Goal: Task Accomplishment & Management: Manage account settings

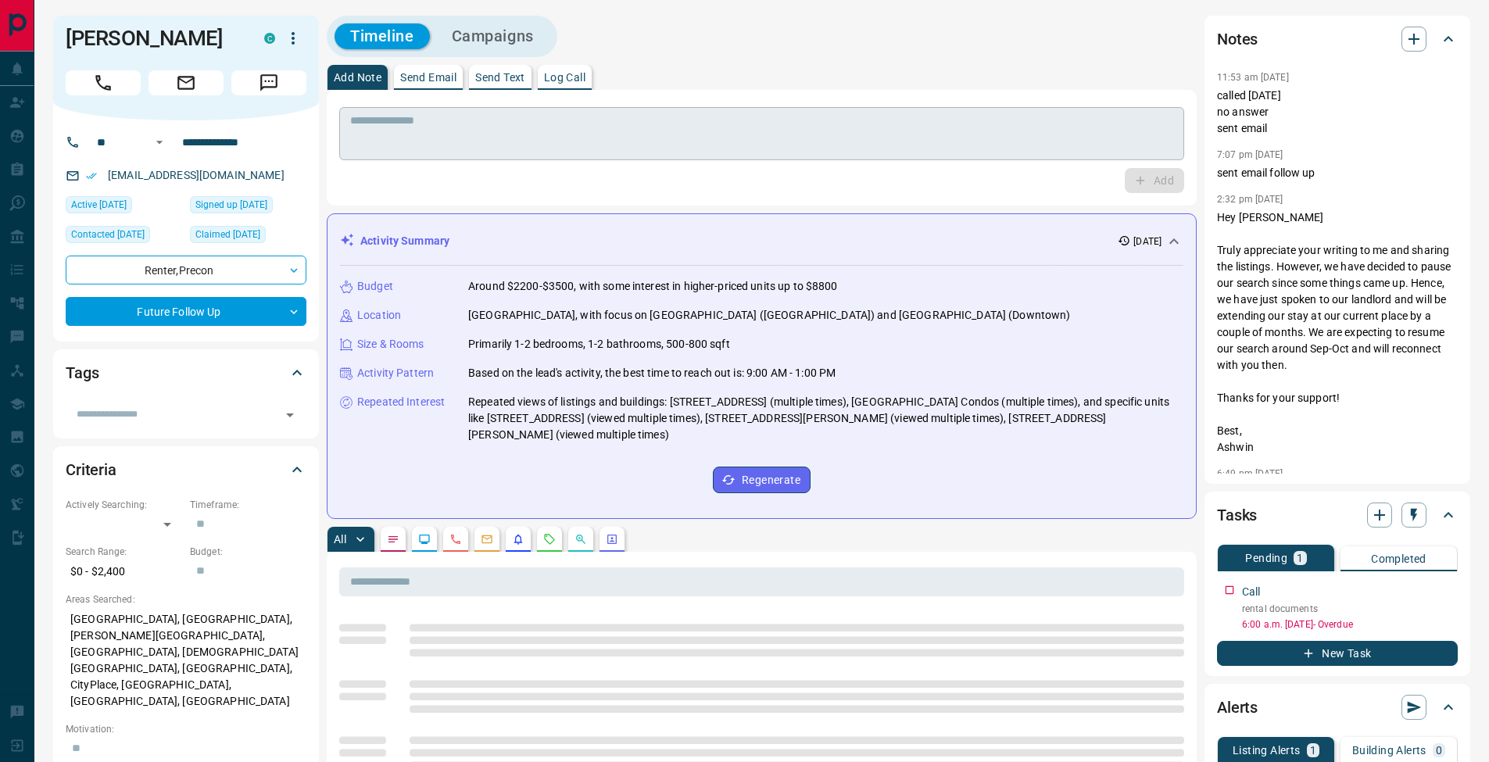
click at [703, 145] on textarea at bounding box center [761, 134] width 823 height 40
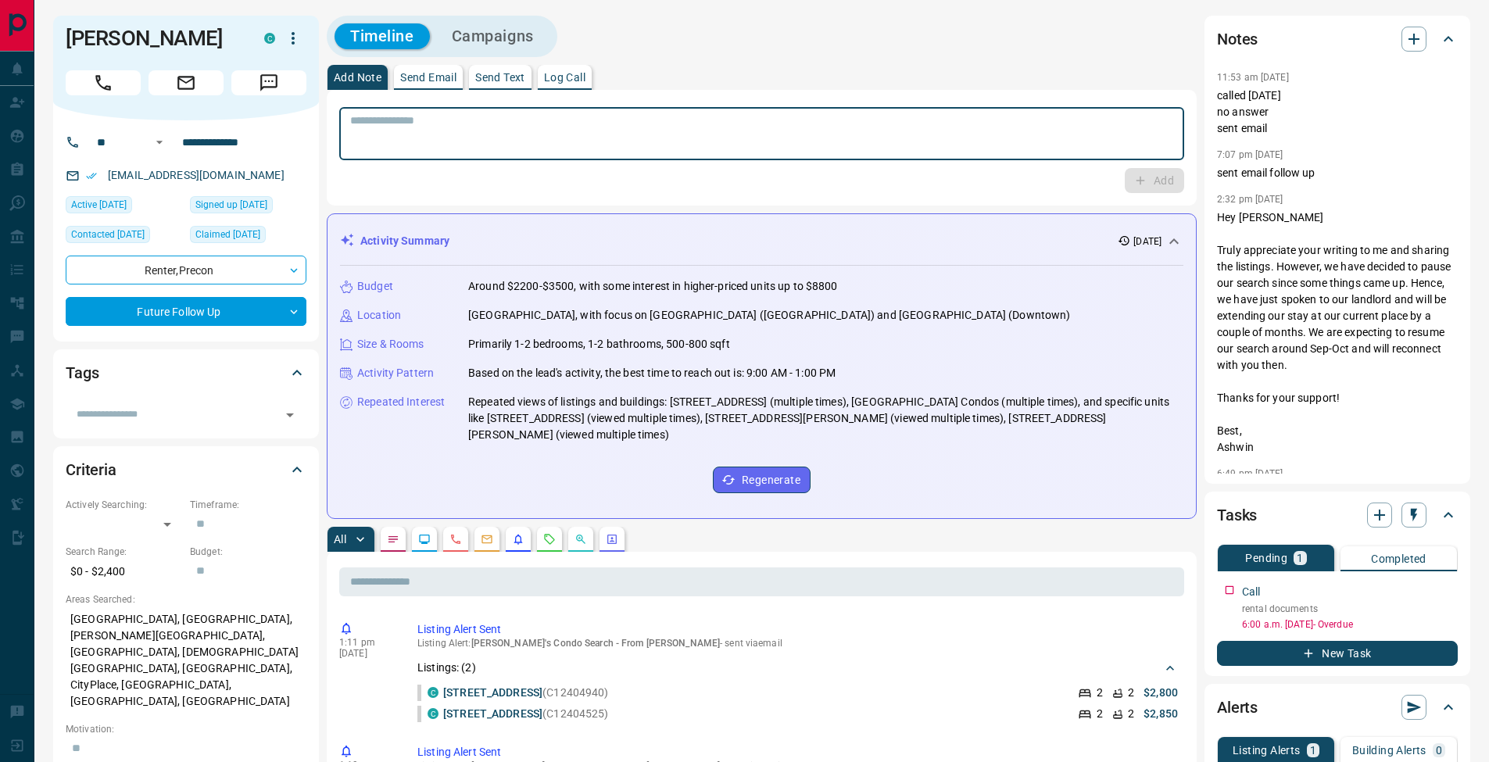
click at [565, 72] on p "Log Call" at bounding box center [564, 77] width 41 height 11
click at [1171, 191] on button "Log Call" at bounding box center [1153, 180] width 62 height 25
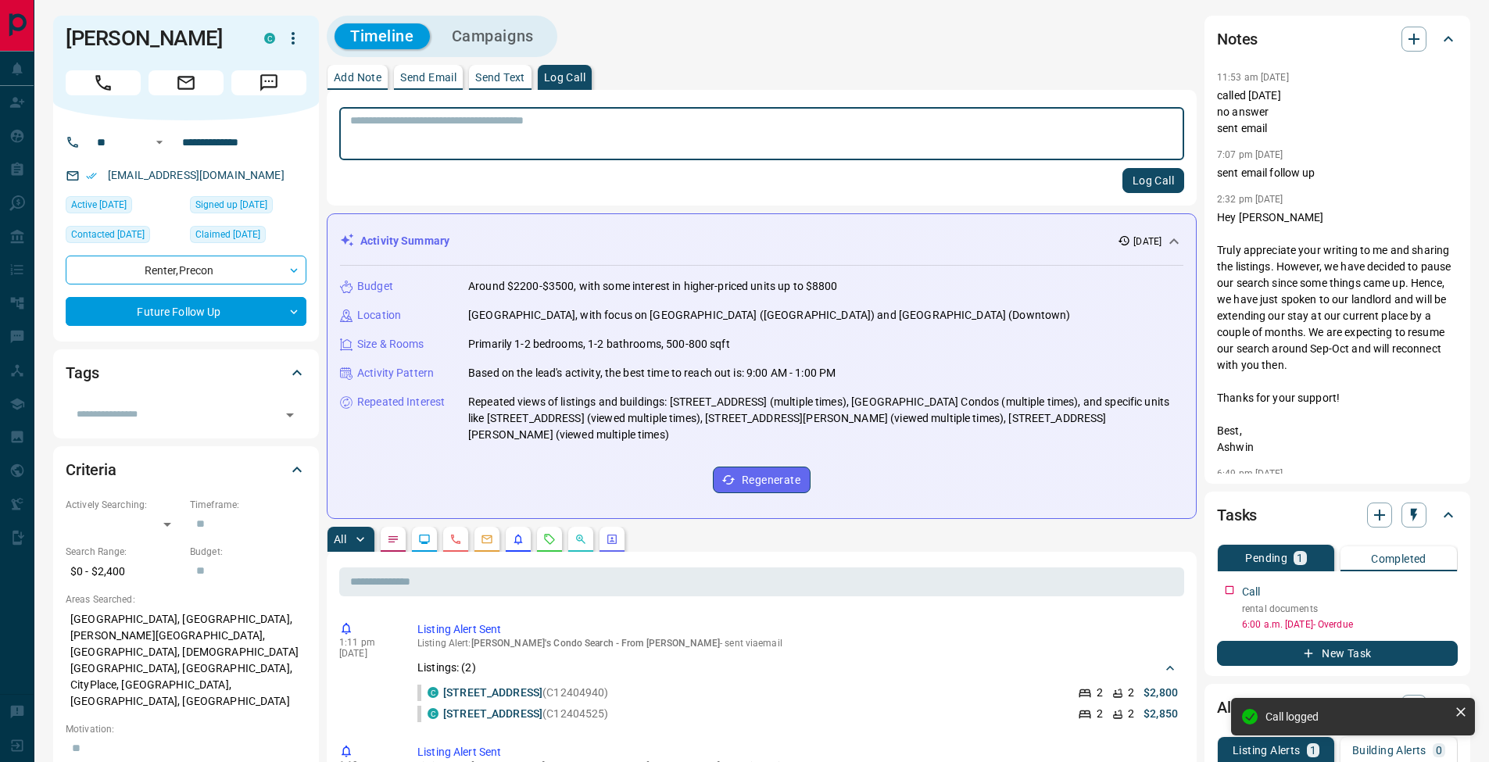
click at [367, 75] on p "Add Note" at bounding box center [358, 77] width 48 height 11
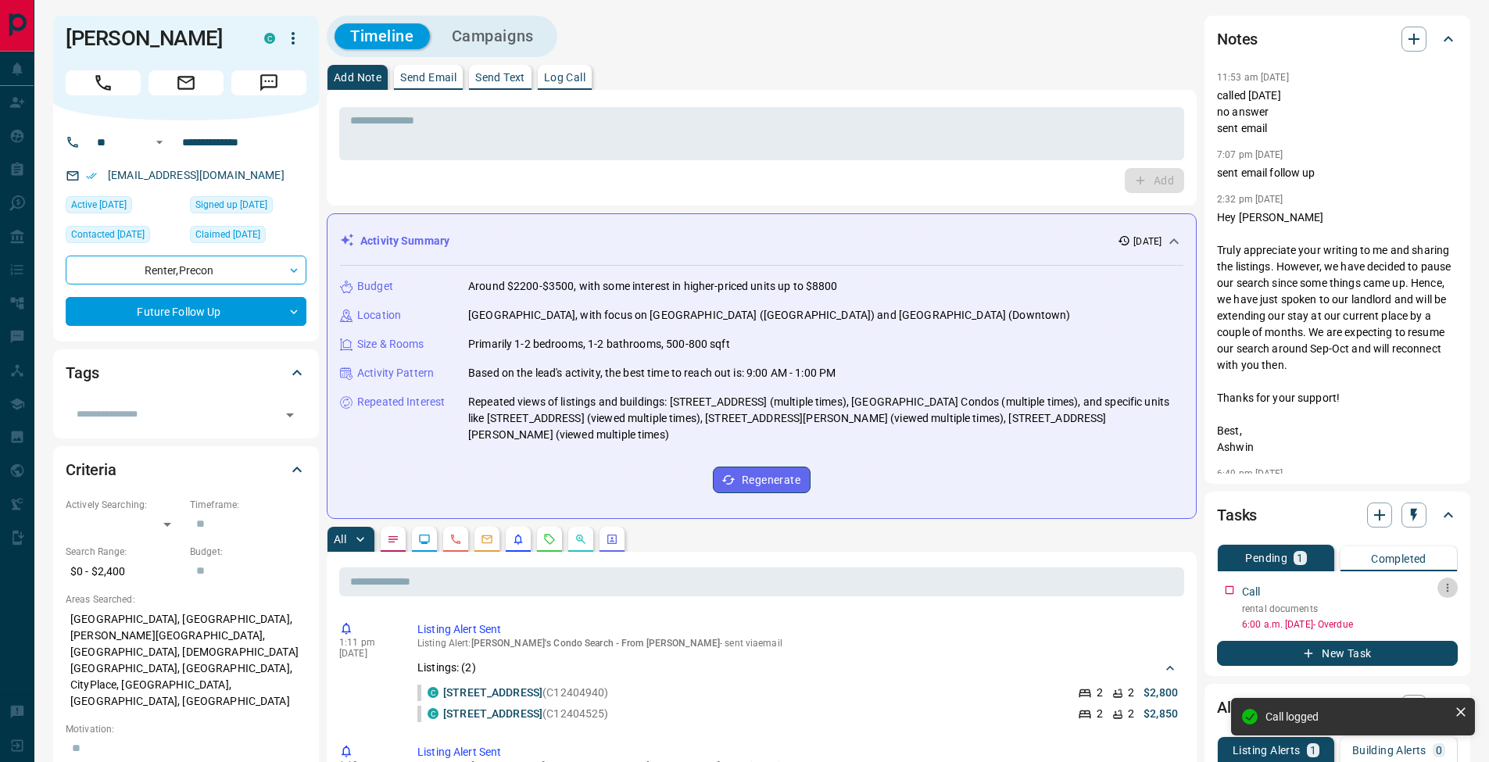
click at [1454, 589] on button "button" at bounding box center [1447, 588] width 20 height 20
click at [1440, 608] on li "Edit" at bounding box center [1422, 617] width 69 height 23
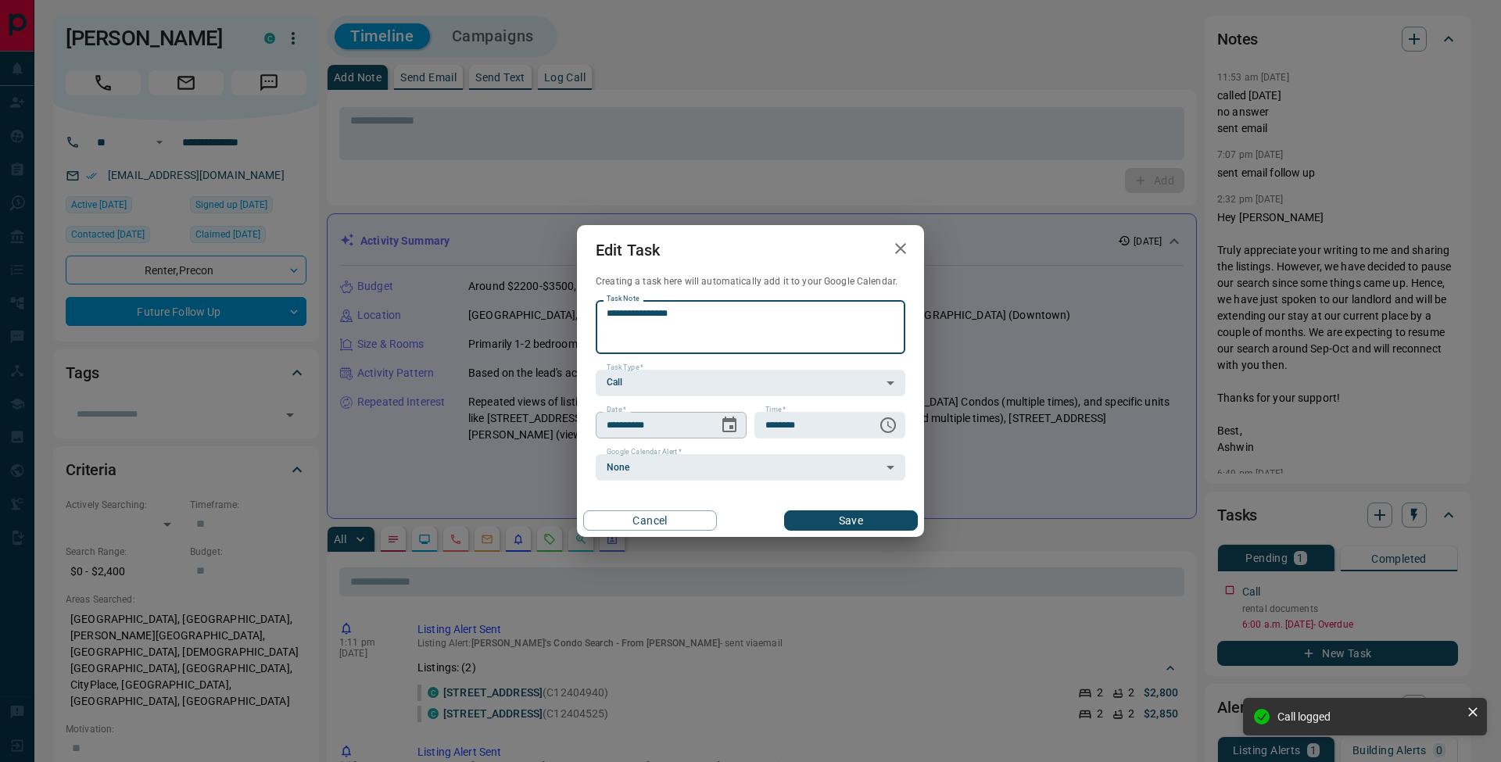
click at [731, 426] on icon "Choose date, selected date is Sep 16, 2025" at bounding box center [729, 425] width 14 height 16
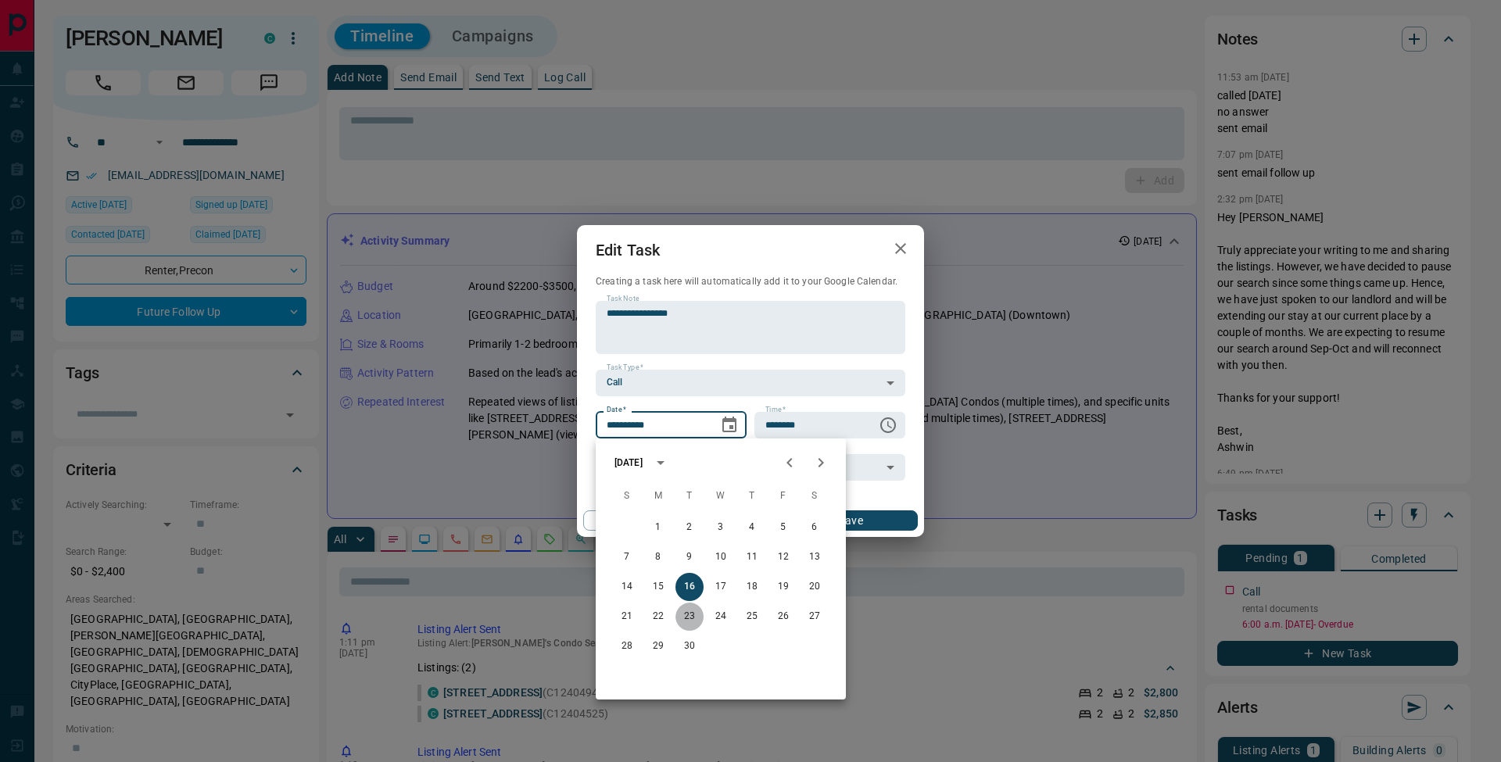
click at [688, 615] on button "23" at bounding box center [689, 617] width 28 height 28
type input "**********"
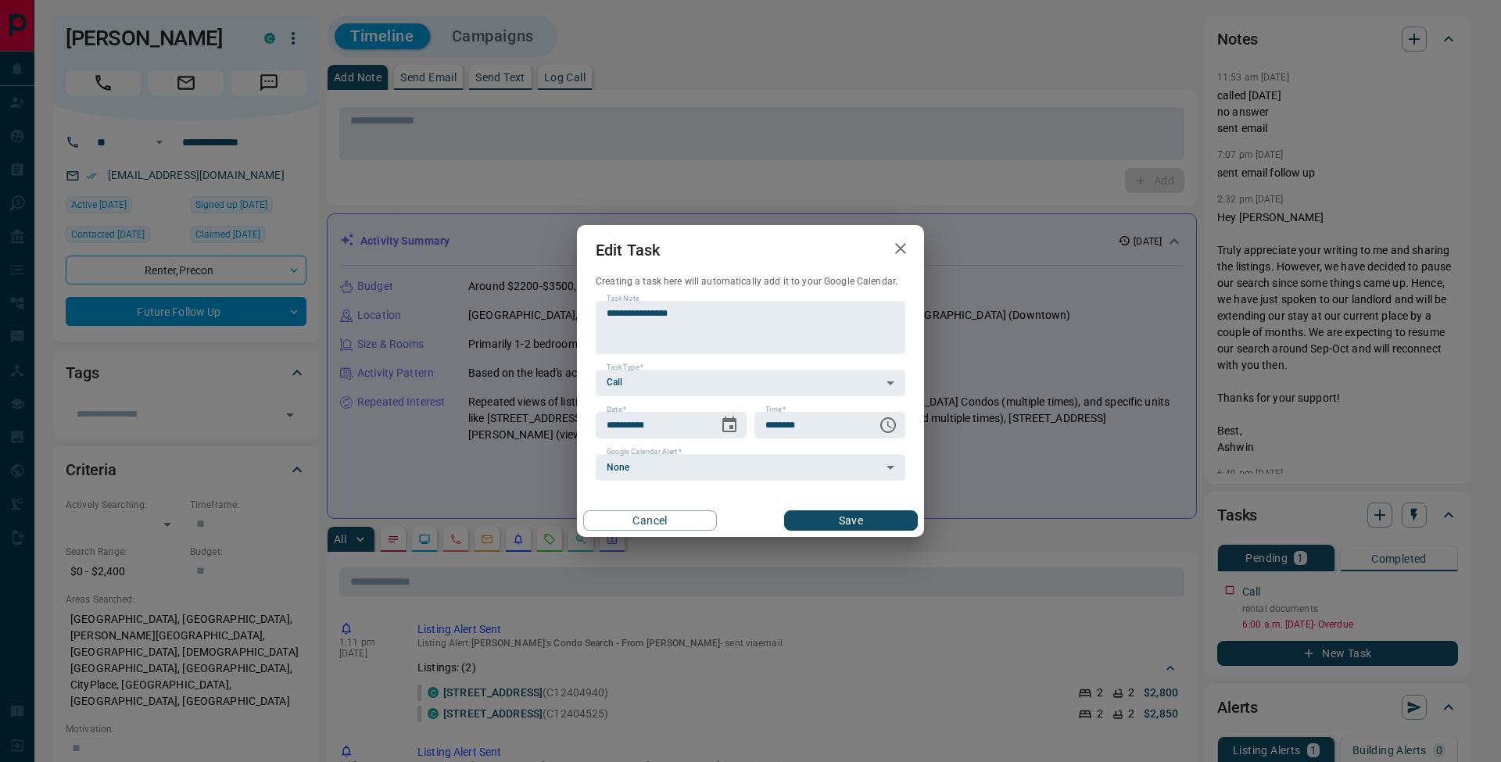
click at [863, 515] on button "Save" at bounding box center [851, 520] width 134 height 20
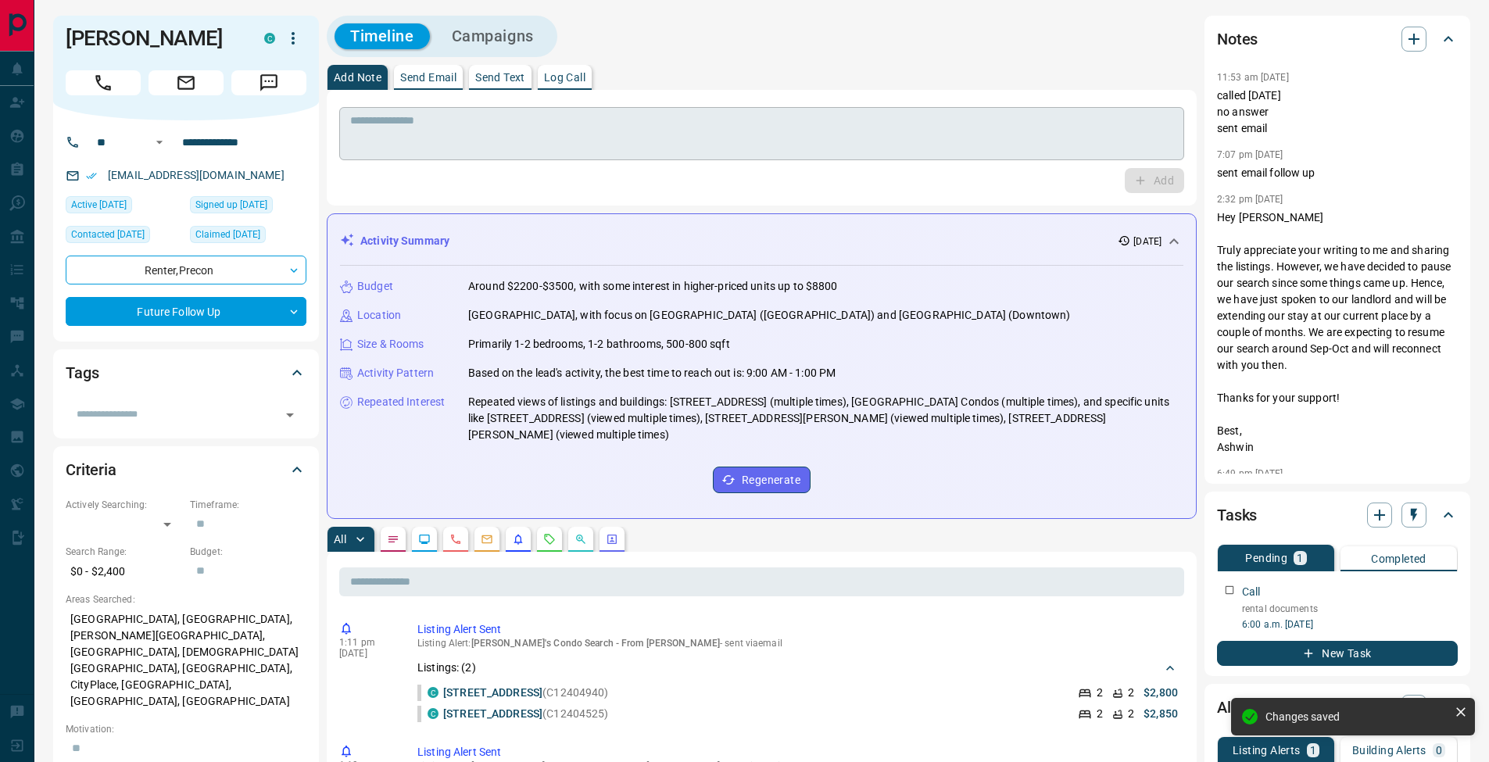
click at [439, 120] on textarea at bounding box center [761, 134] width 823 height 40
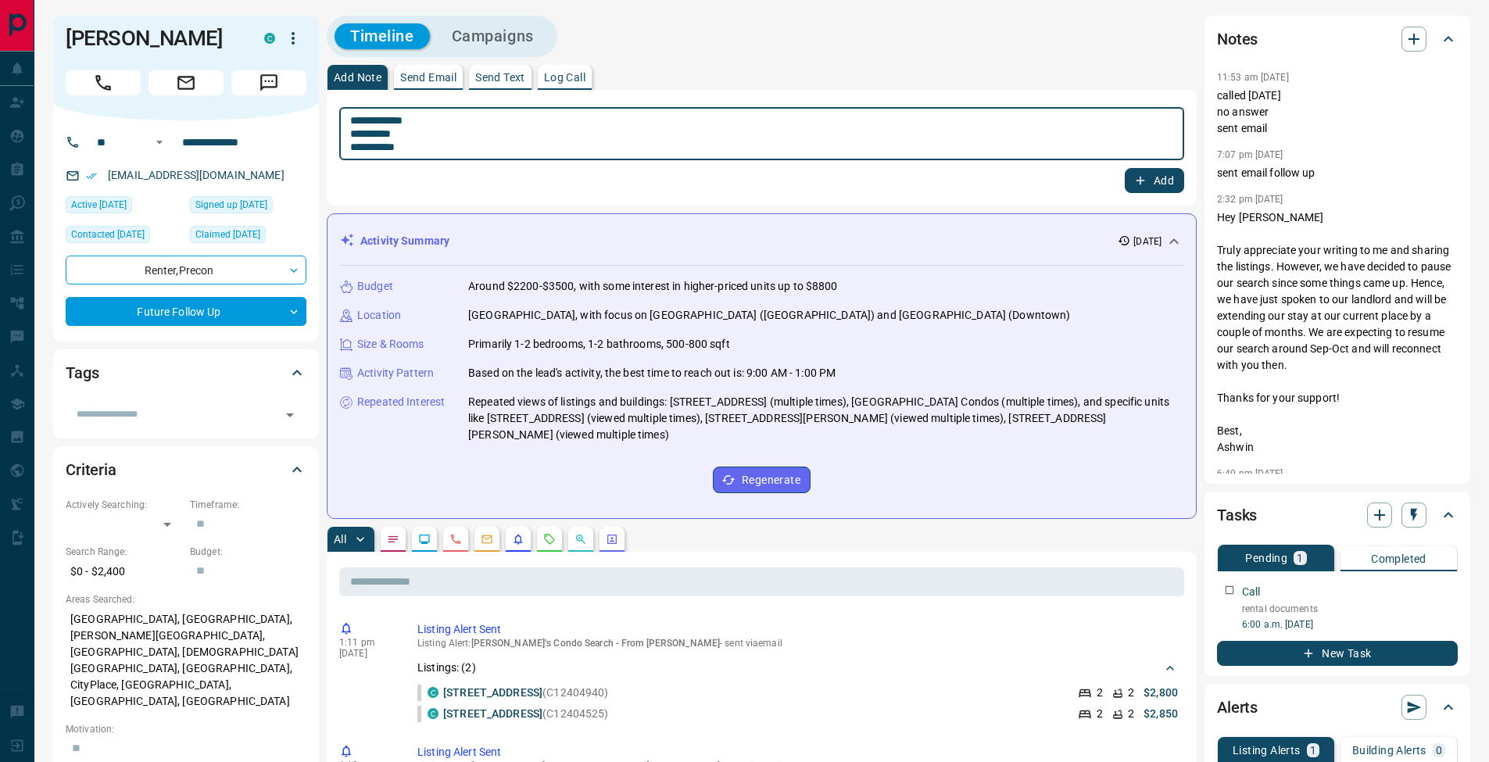
click at [435, 151] on textarea "**********" at bounding box center [761, 134] width 823 height 40
type textarea "**********"
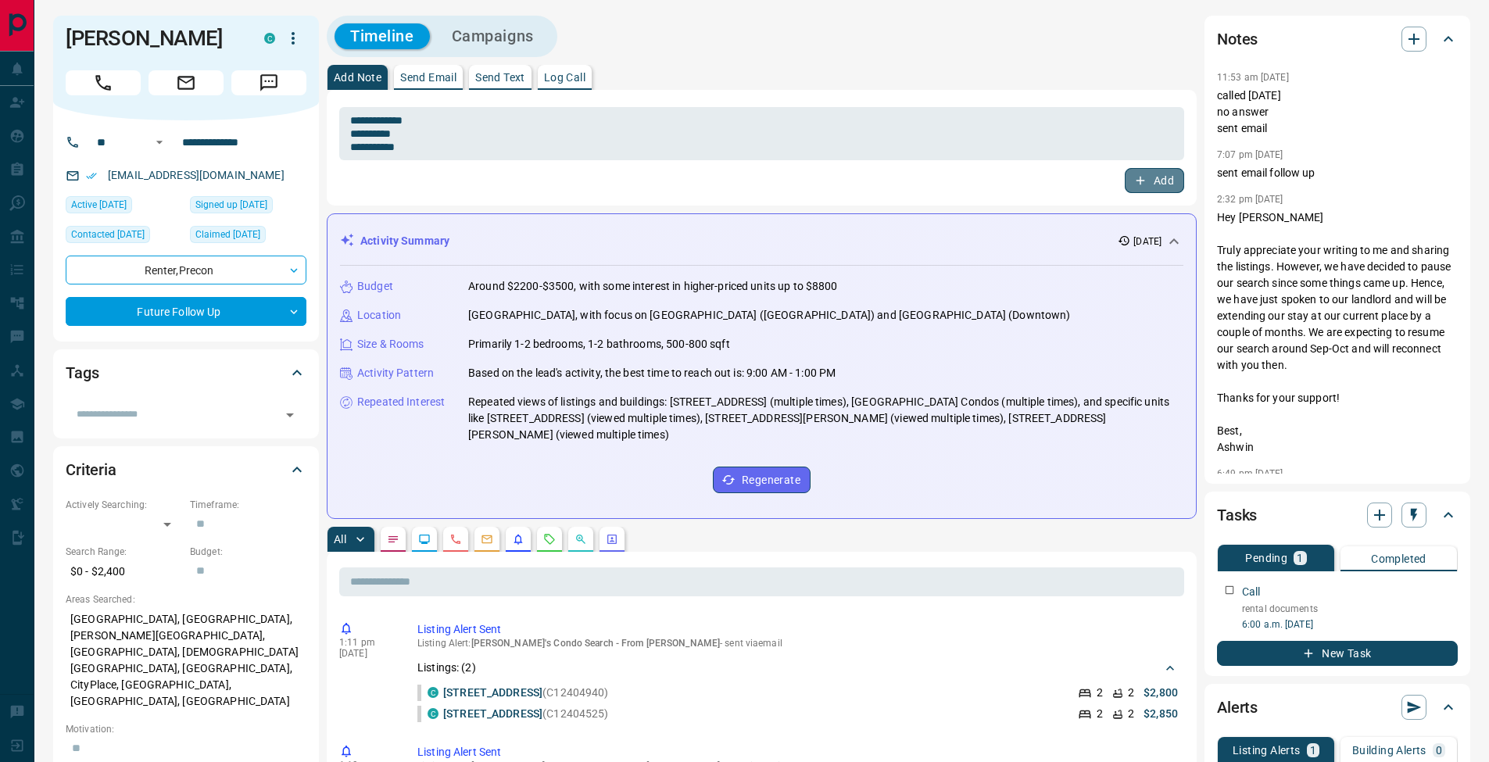
click at [1153, 181] on button "Add" at bounding box center [1154, 180] width 59 height 25
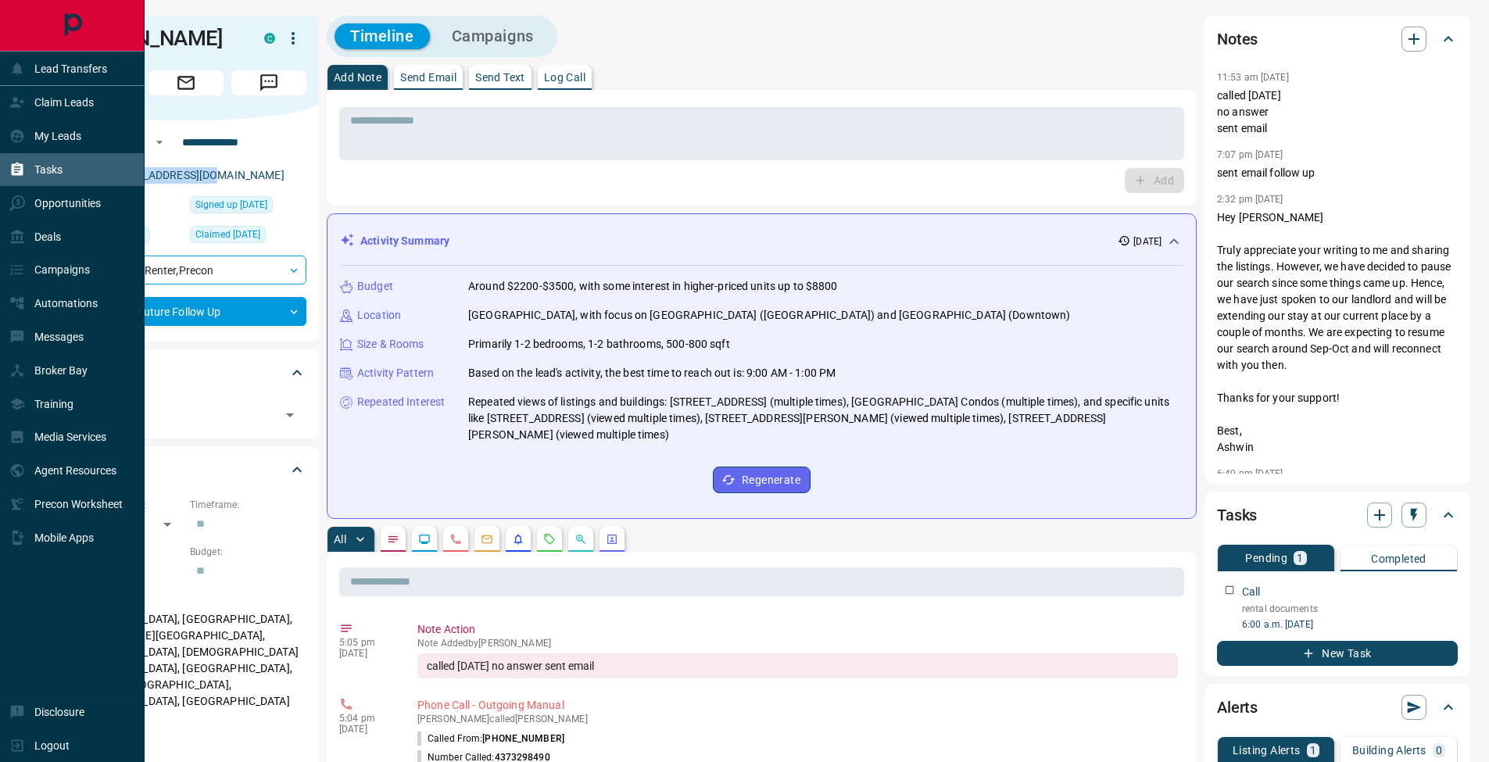
click at [23, 178] on div "Tasks" at bounding box center [35, 170] width 53 height 26
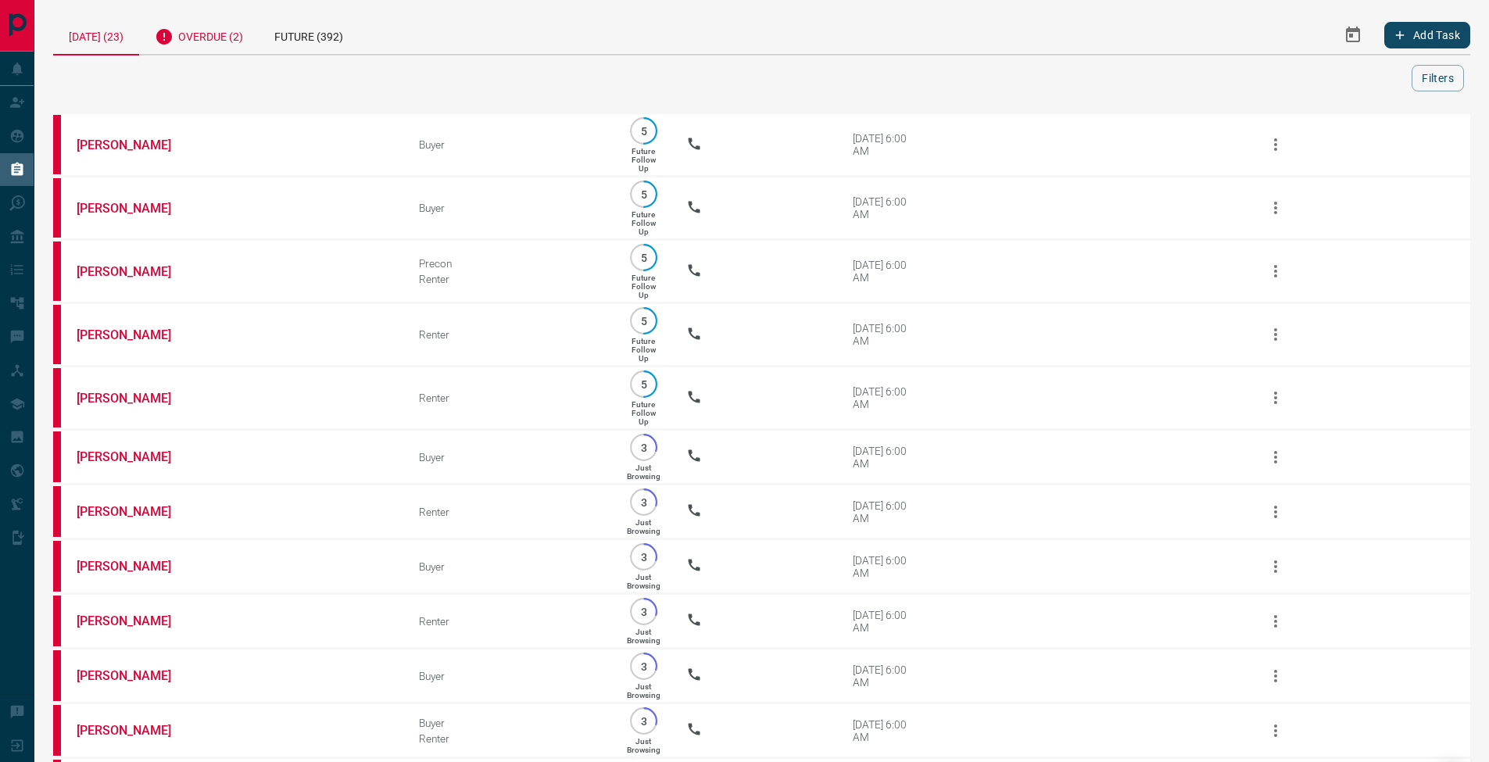
click at [213, 42] on div "Overdue (2)" at bounding box center [199, 35] width 120 height 38
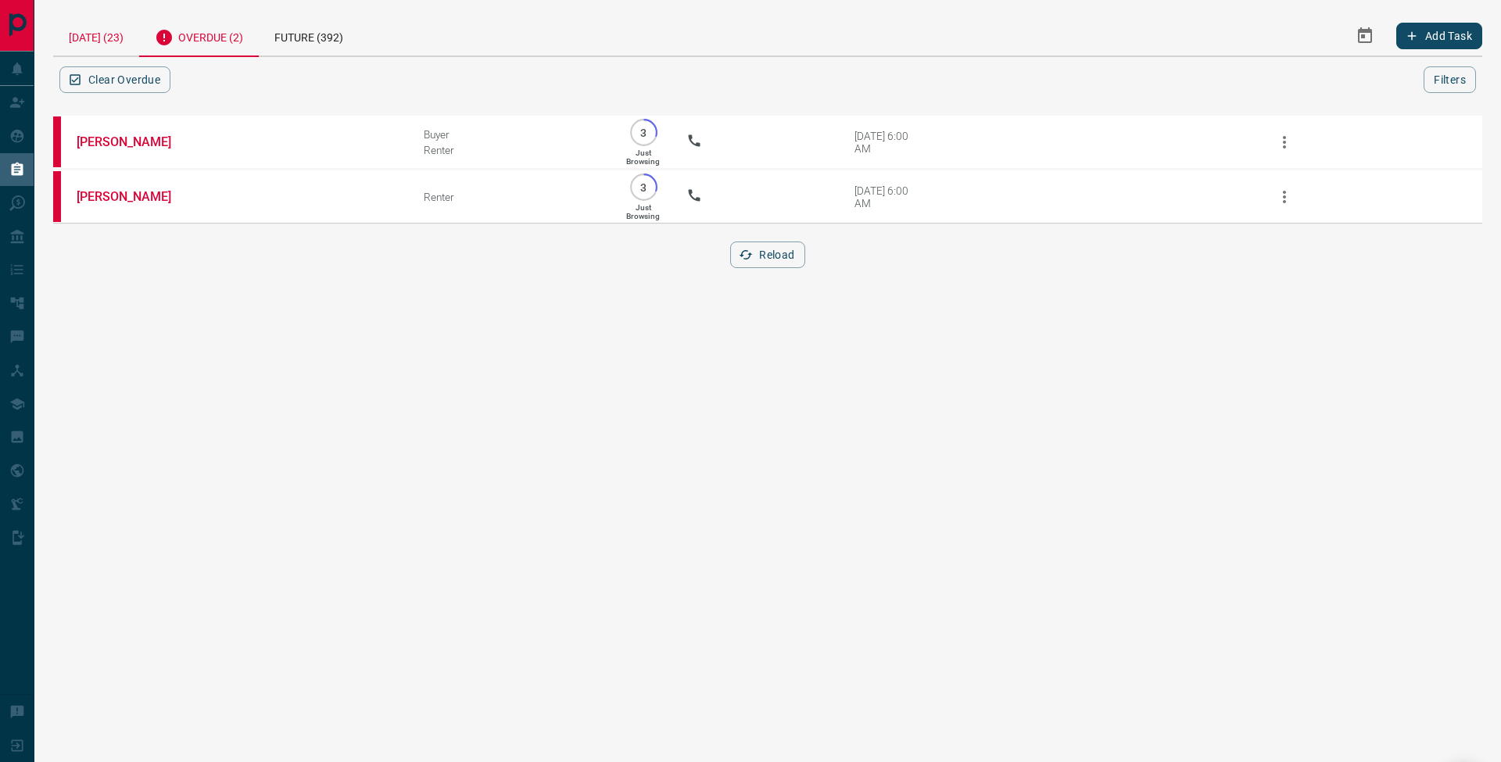
click at [113, 23] on div "[DATE] (23)" at bounding box center [96, 36] width 86 height 40
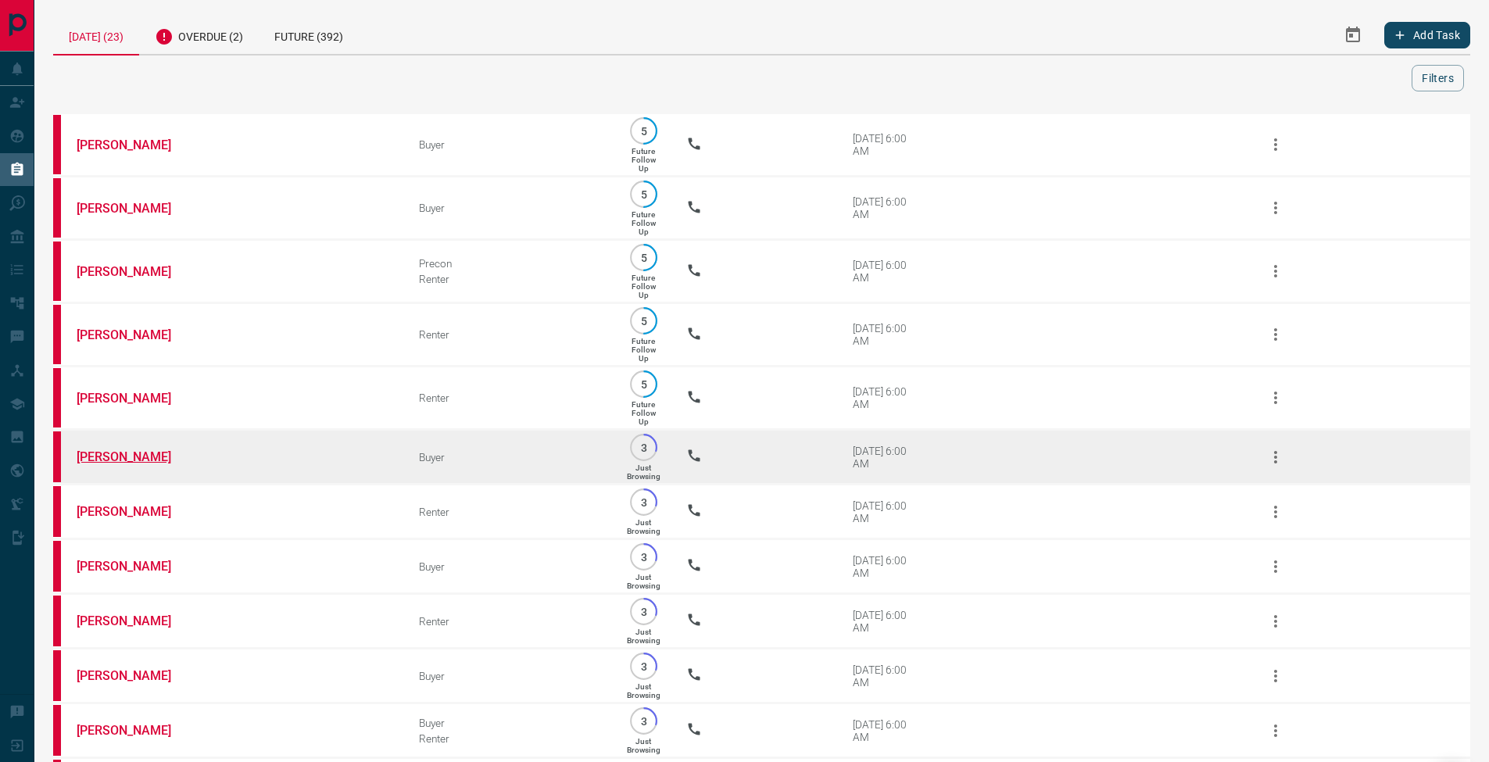
click at [109, 464] on link "[PERSON_NAME]" at bounding box center [135, 456] width 117 height 15
